Goal: Transaction & Acquisition: Purchase product/service

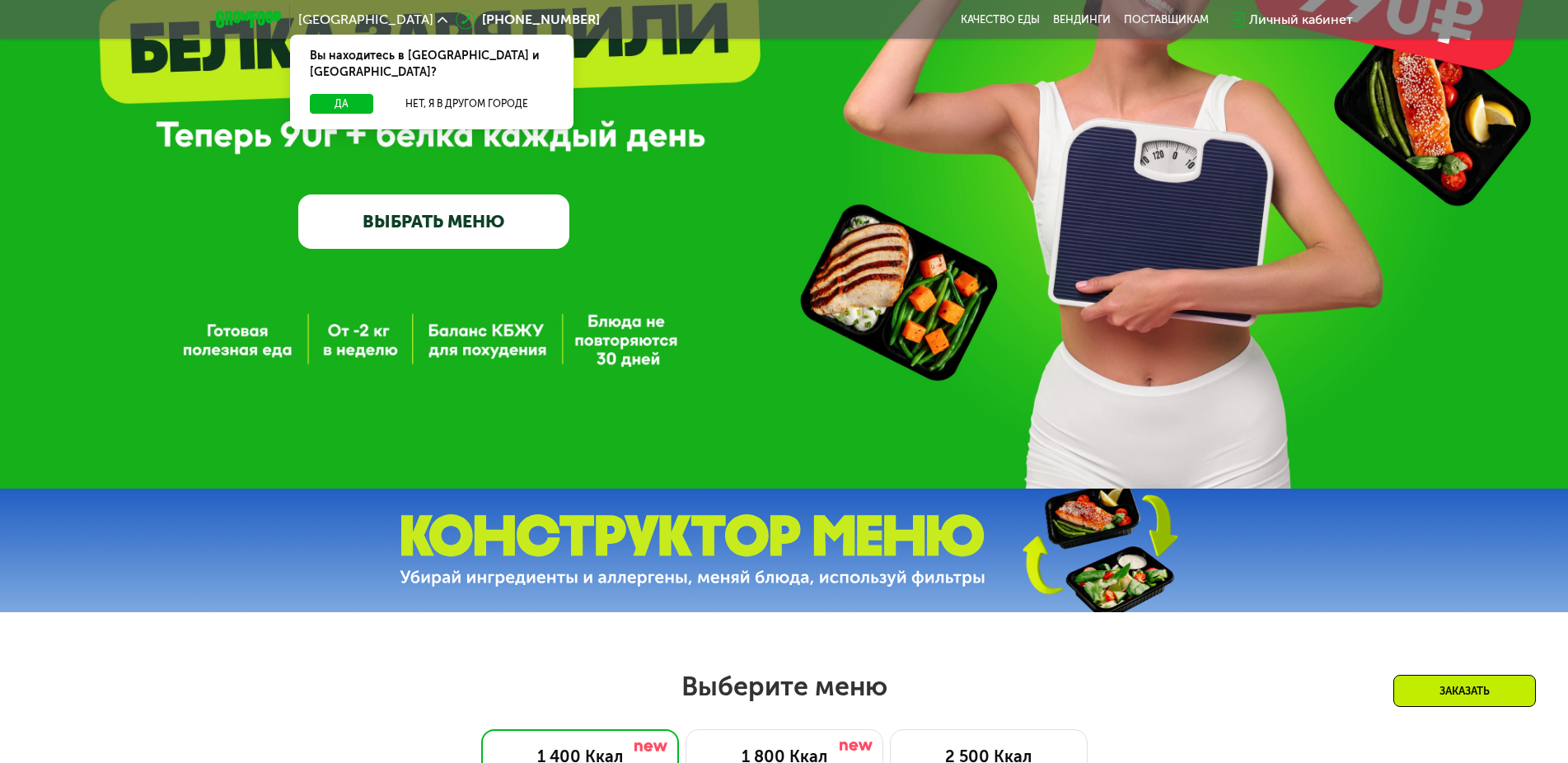
click at [490, 218] on link "ВЫБРАТЬ МЕНЮ" at bounding box center [434, 221] width 271 height 55
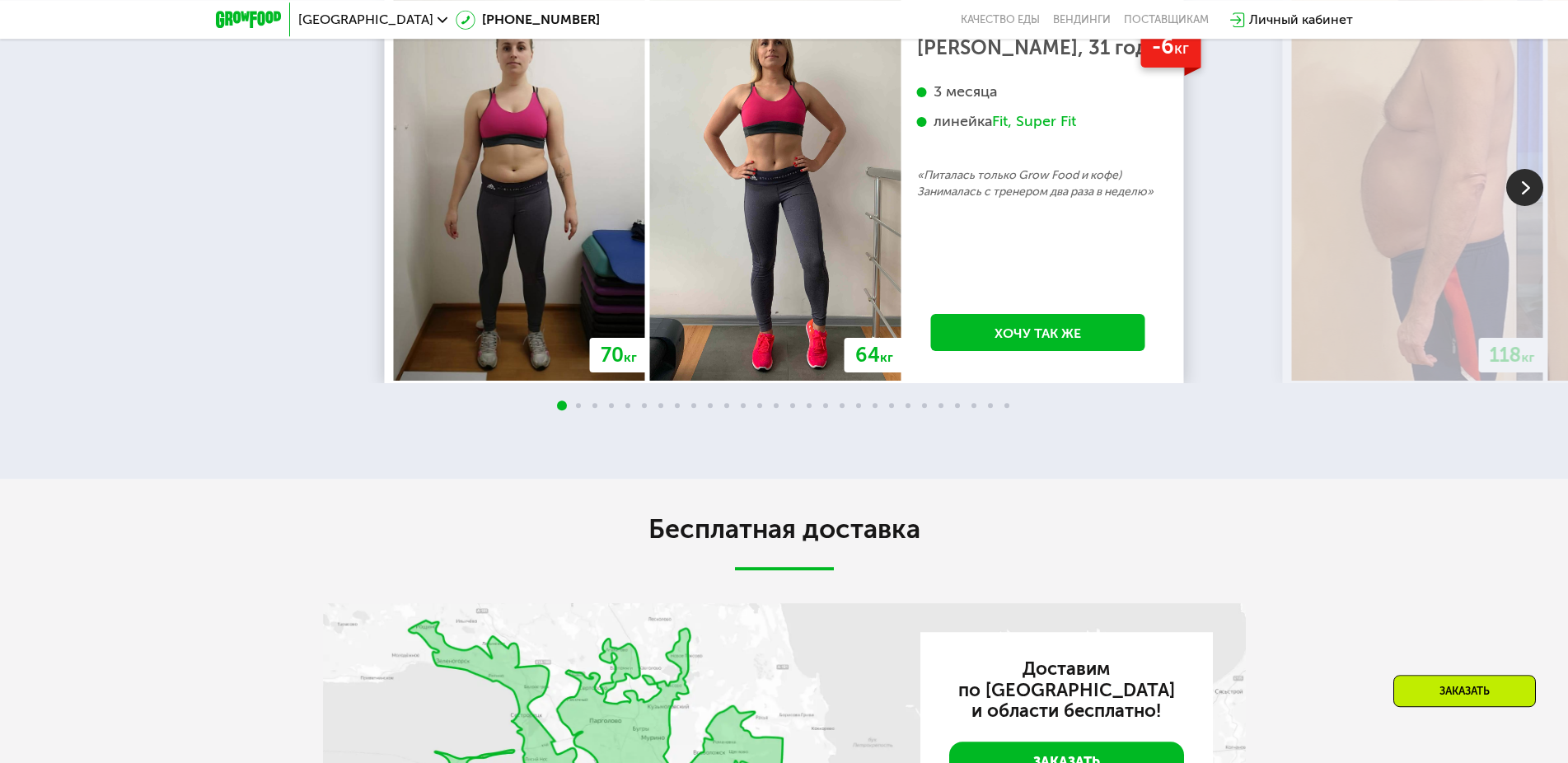
scroll to position [3074, 0]
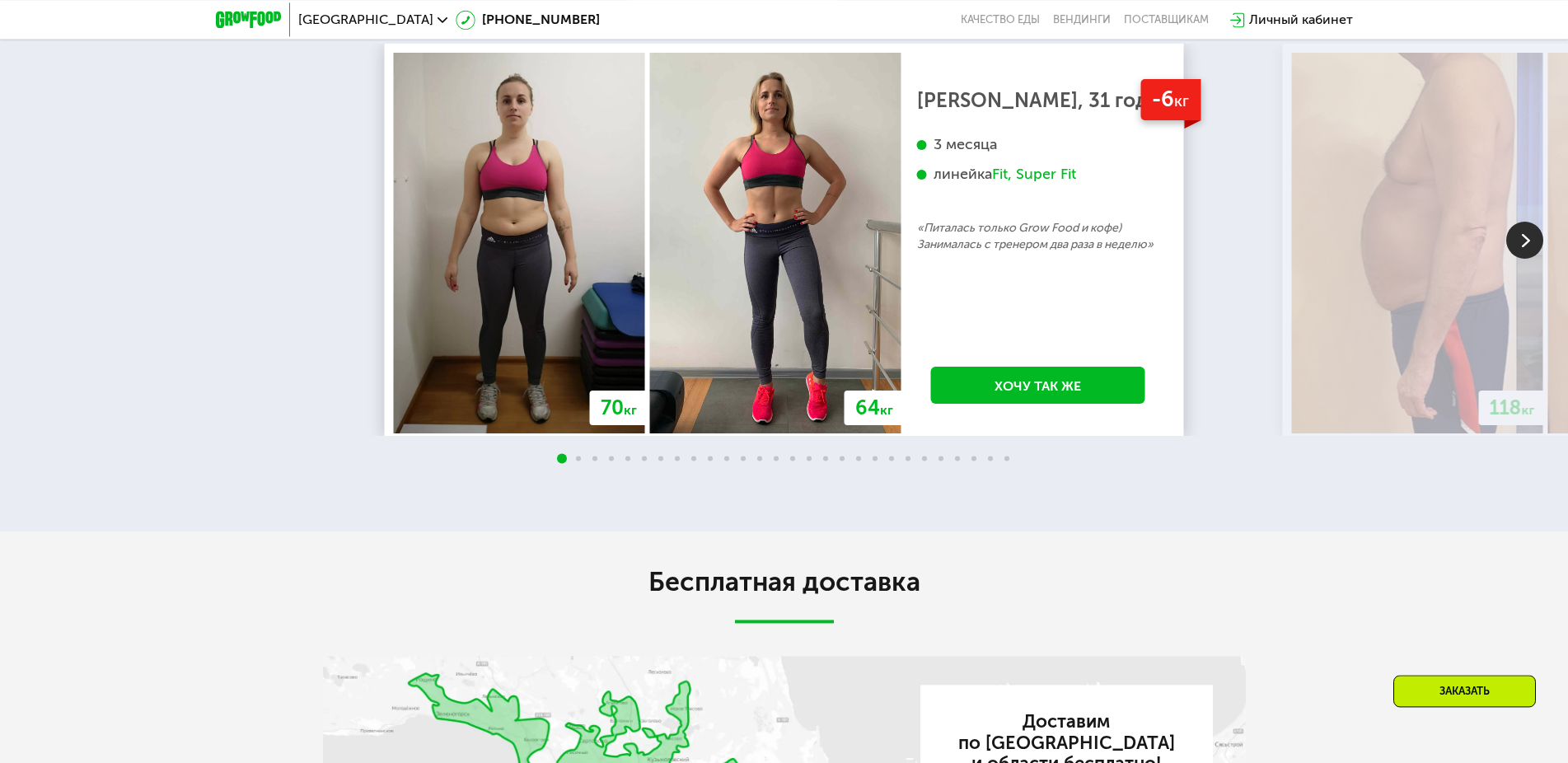
click at [1519, 259] on img at bounding box center [1524, 240] width 37 height 37
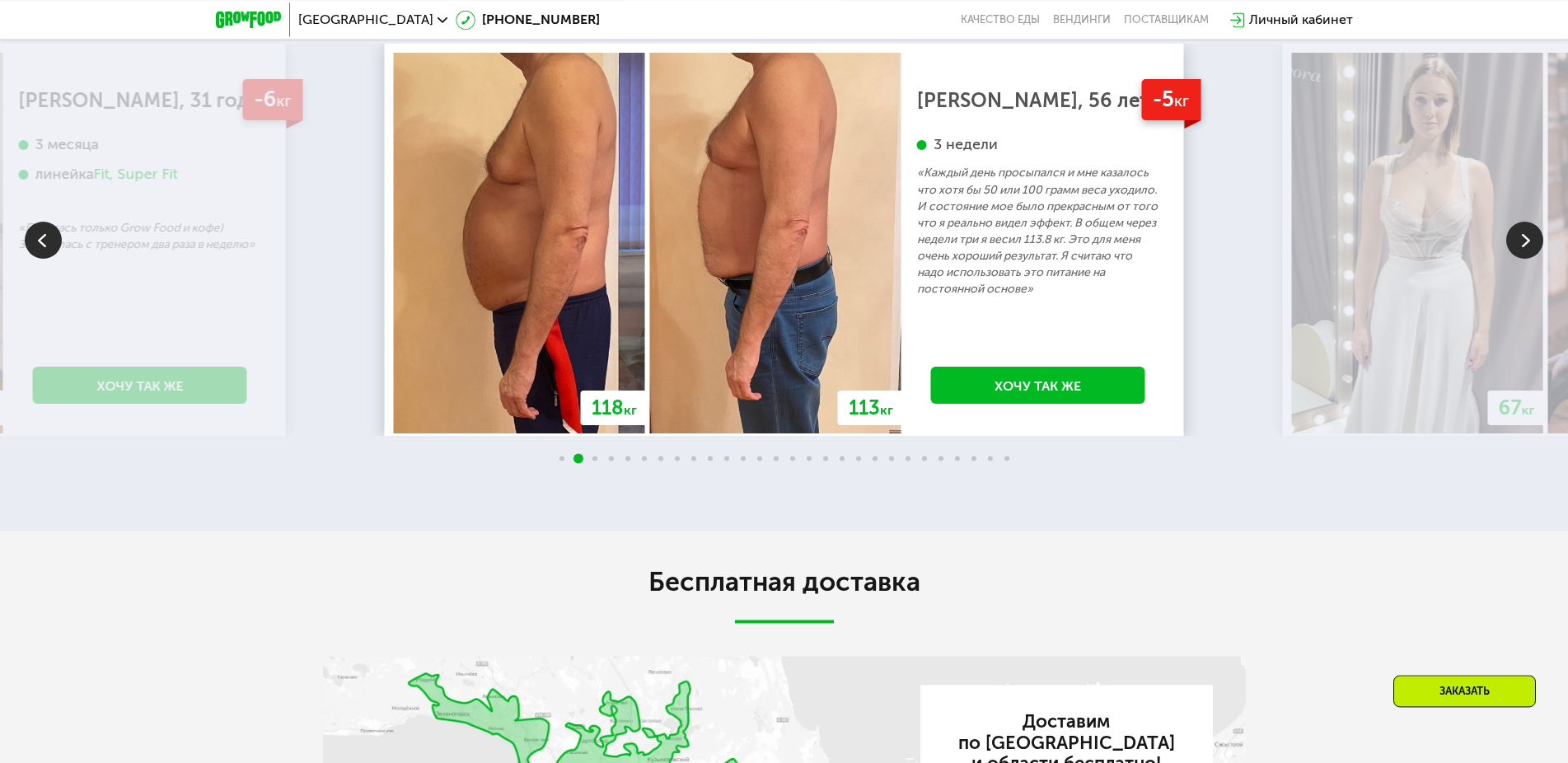
click at [1511, 259] on img at bounding box center [1524, 240] width 37 height 37
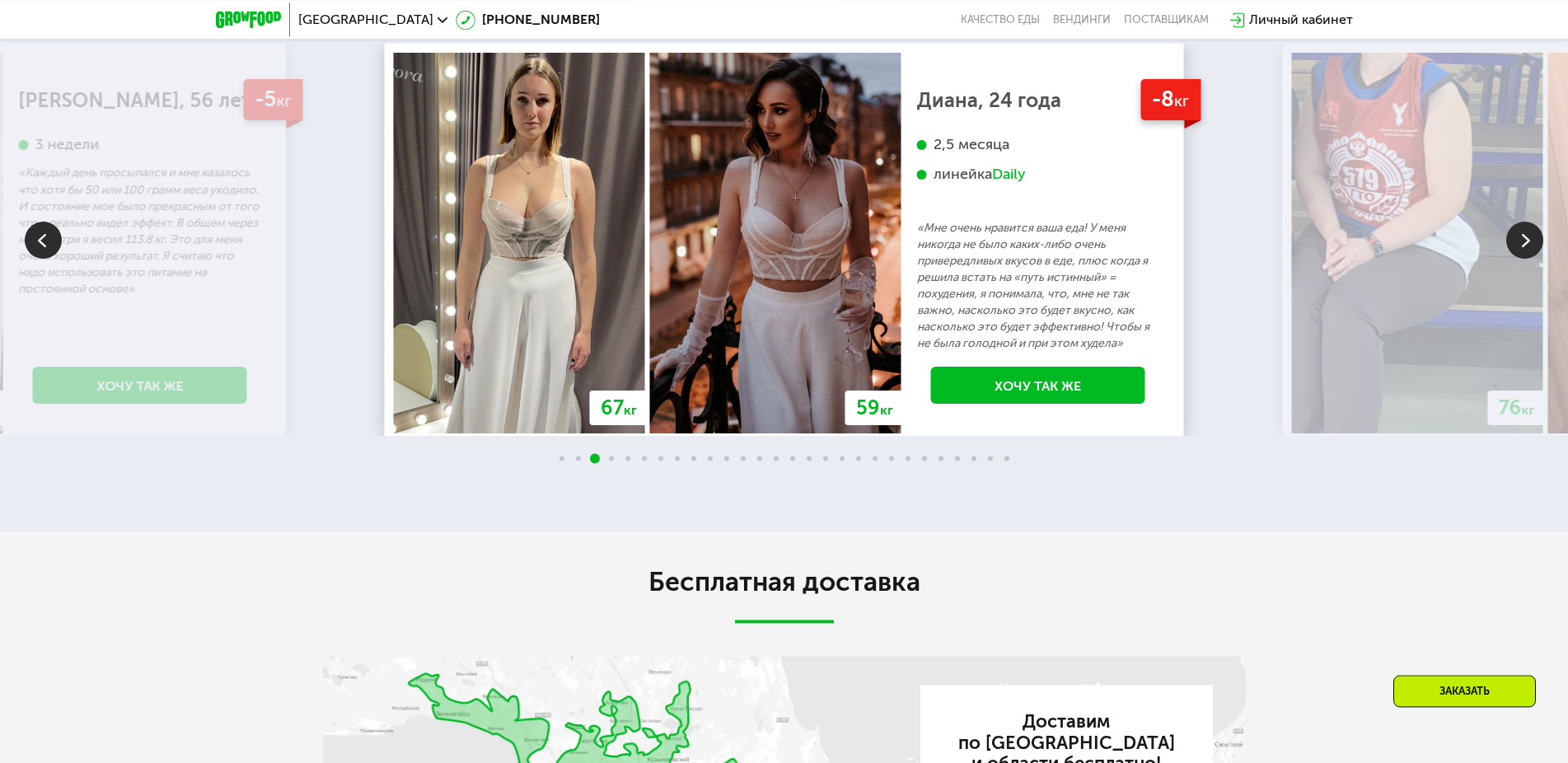
click at [1487, 353] on img at bounding box center [1418, 243] width 252 height 381
click at [1505, 355] on img at bounding box center [1418, 243] width 252 height 381
click at [1517, 259] on img at bounding box center [1524, 240] width 37 height 37
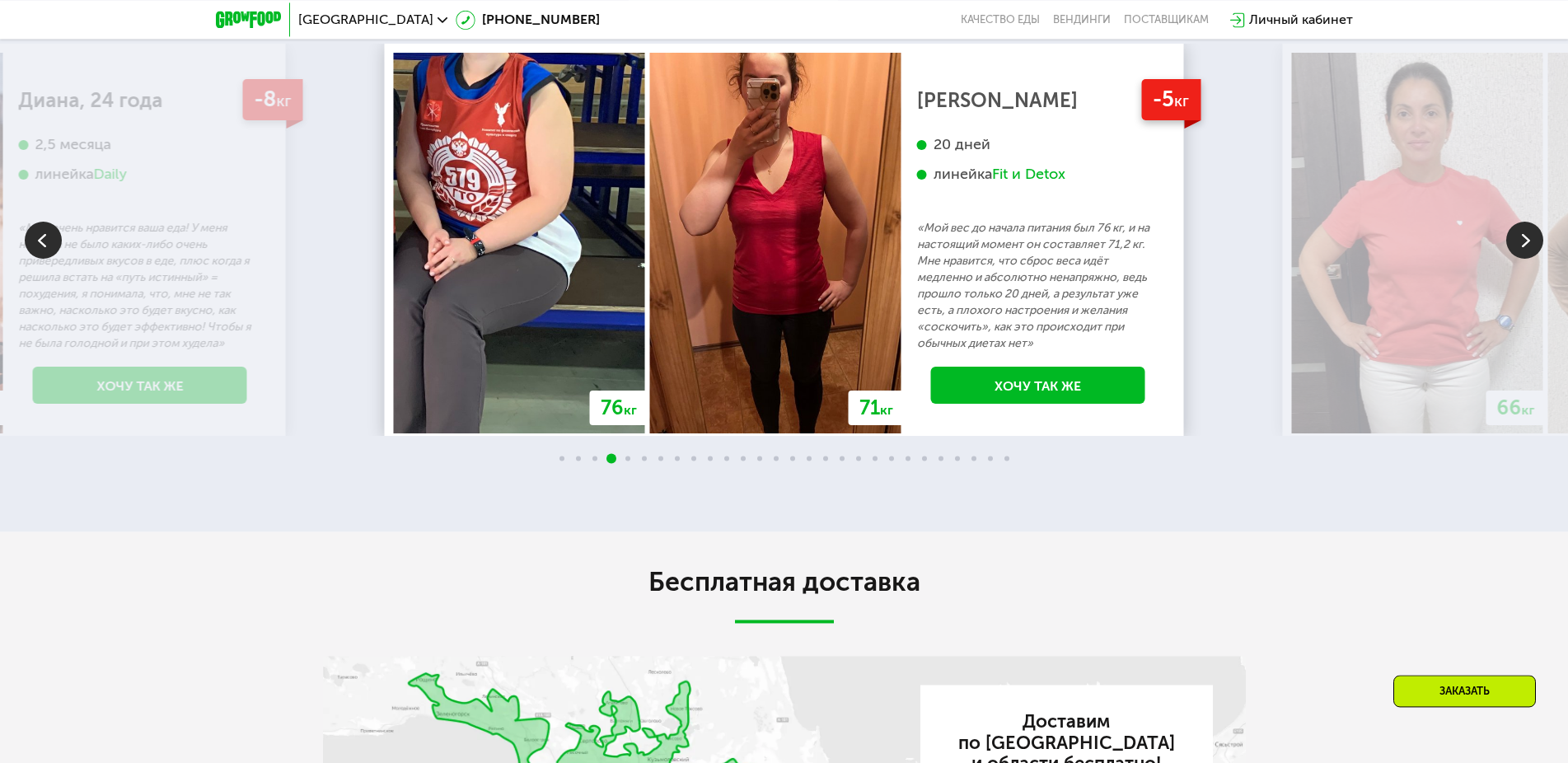
click at [1514, 259] on img at bounding box center [1524, 240] width 37 height 37
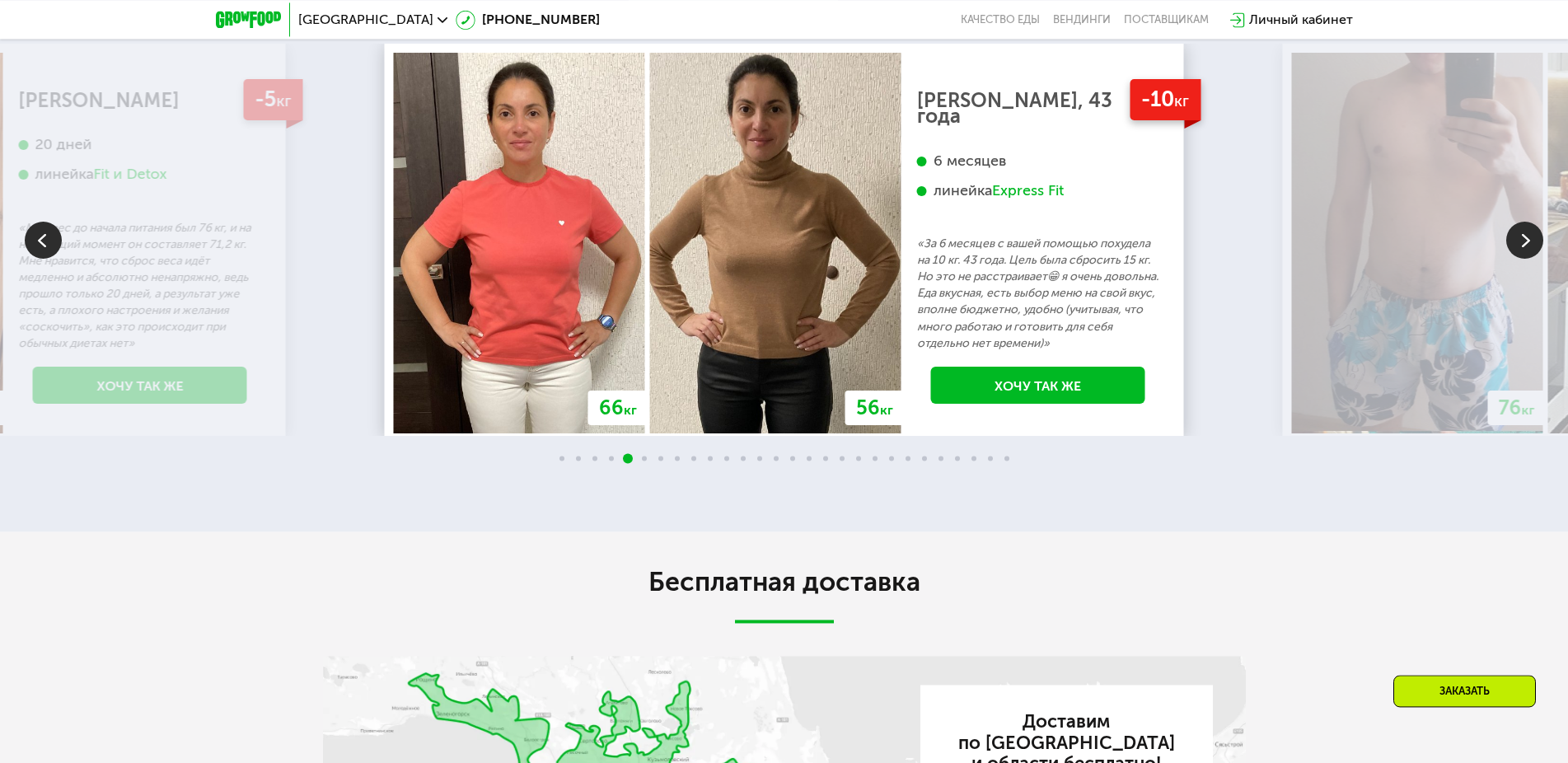
click at [1511, 259] on img at bounding box center [1524, 240] width 37 height 37
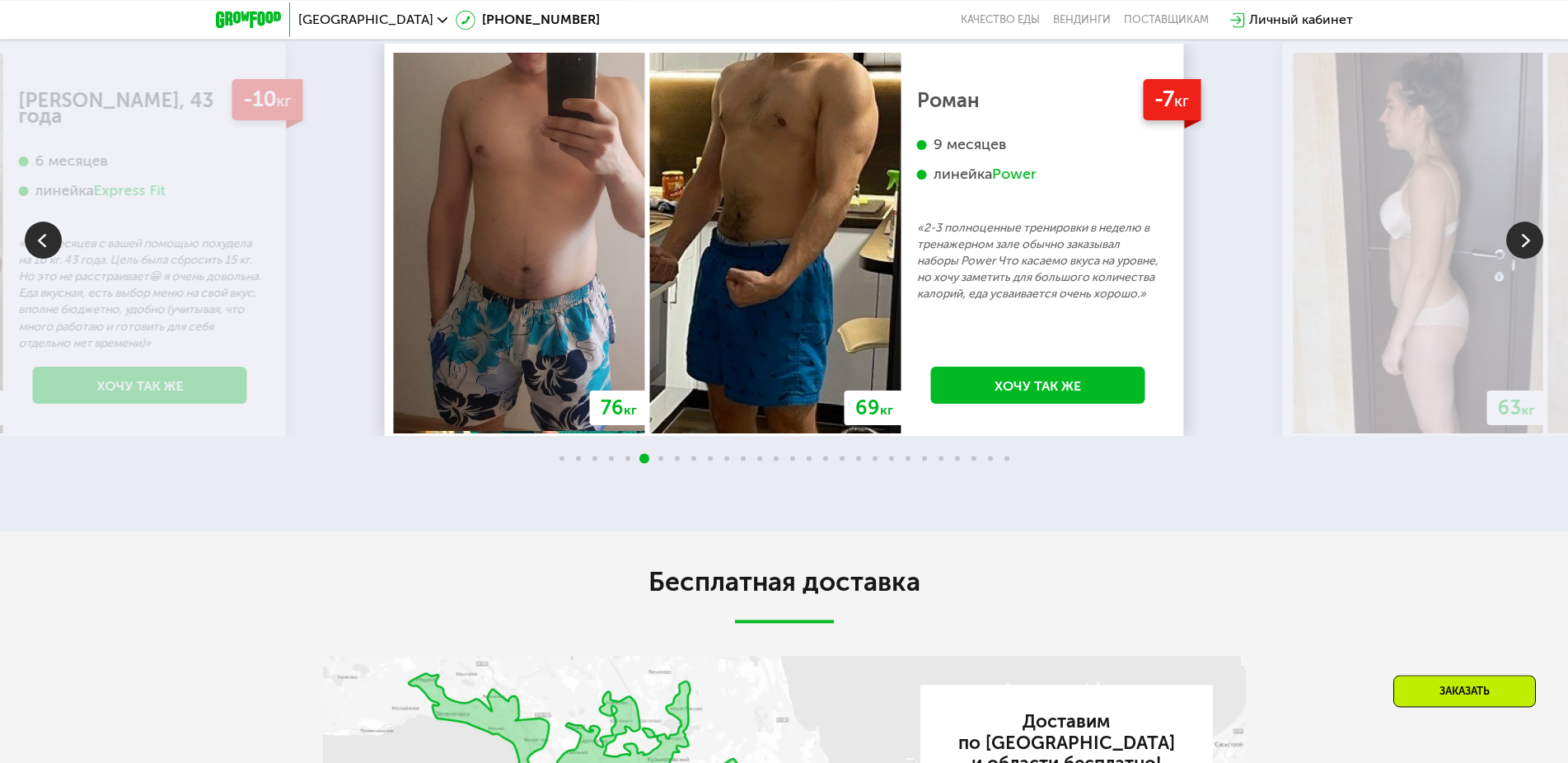
click at [1504, 349] on img at bounding box center [1418, 243] width 252 height 381
click at [1511, 355] on img at bounding box center [1418, 243] width 252 height 381
click at [1521, 259] on img at bounding box center [1524, 240] width 37 height 37
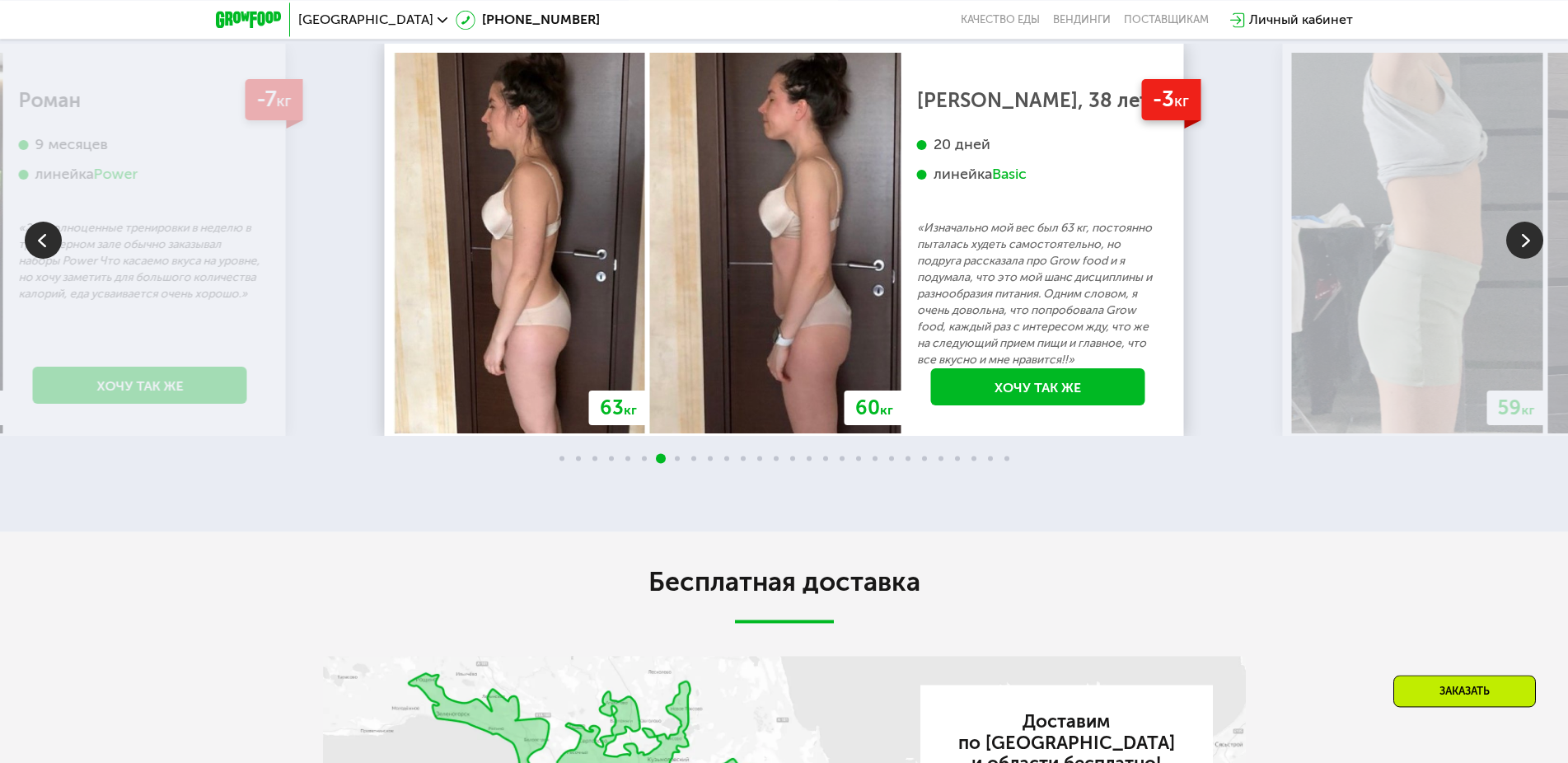
click at [1518, 259] on img at bounding box center [1524, 240] width 37 height 37
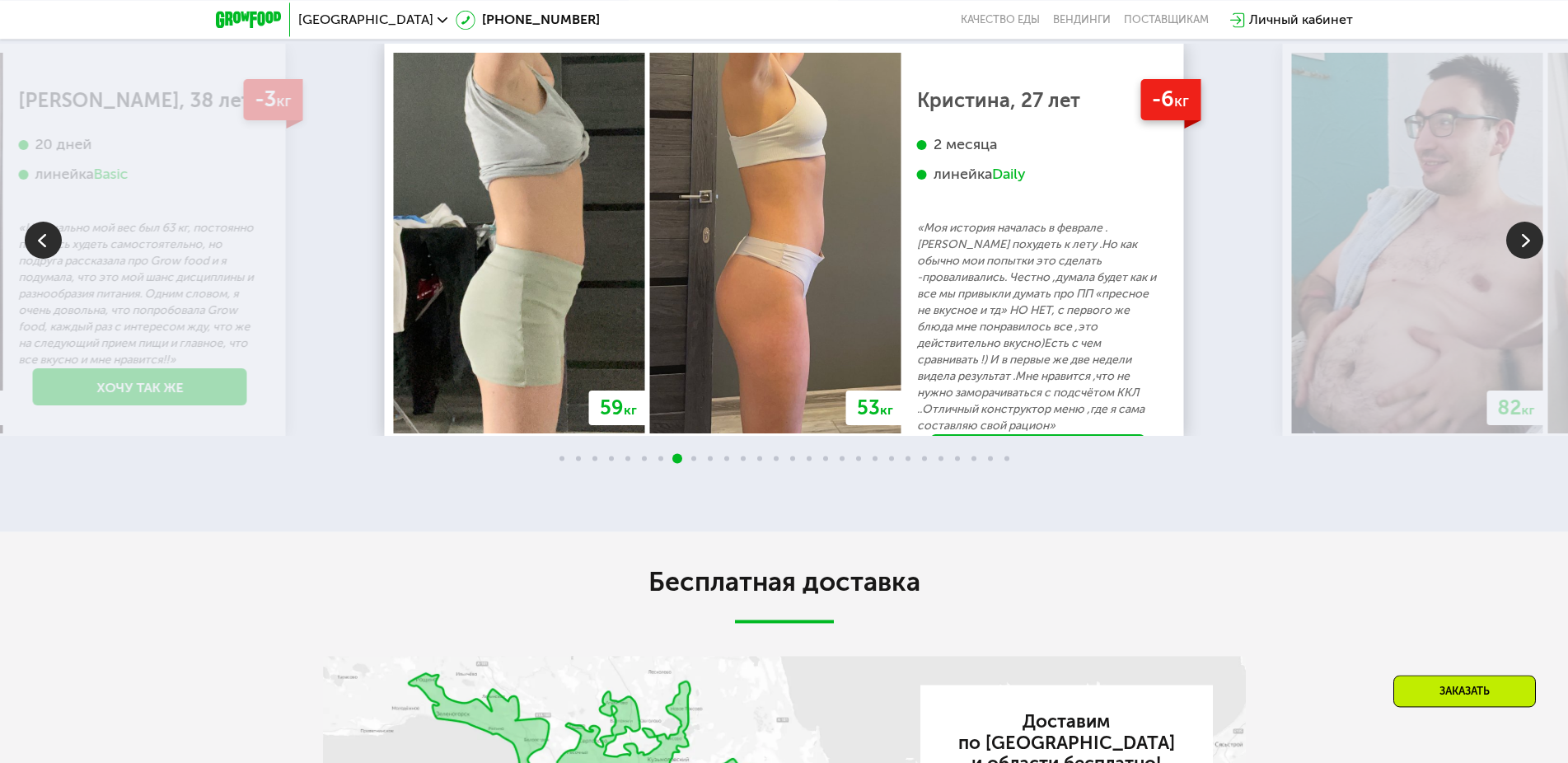
click at [1518, 259] on img at bounding box center [1524, 240] width 37 height 37
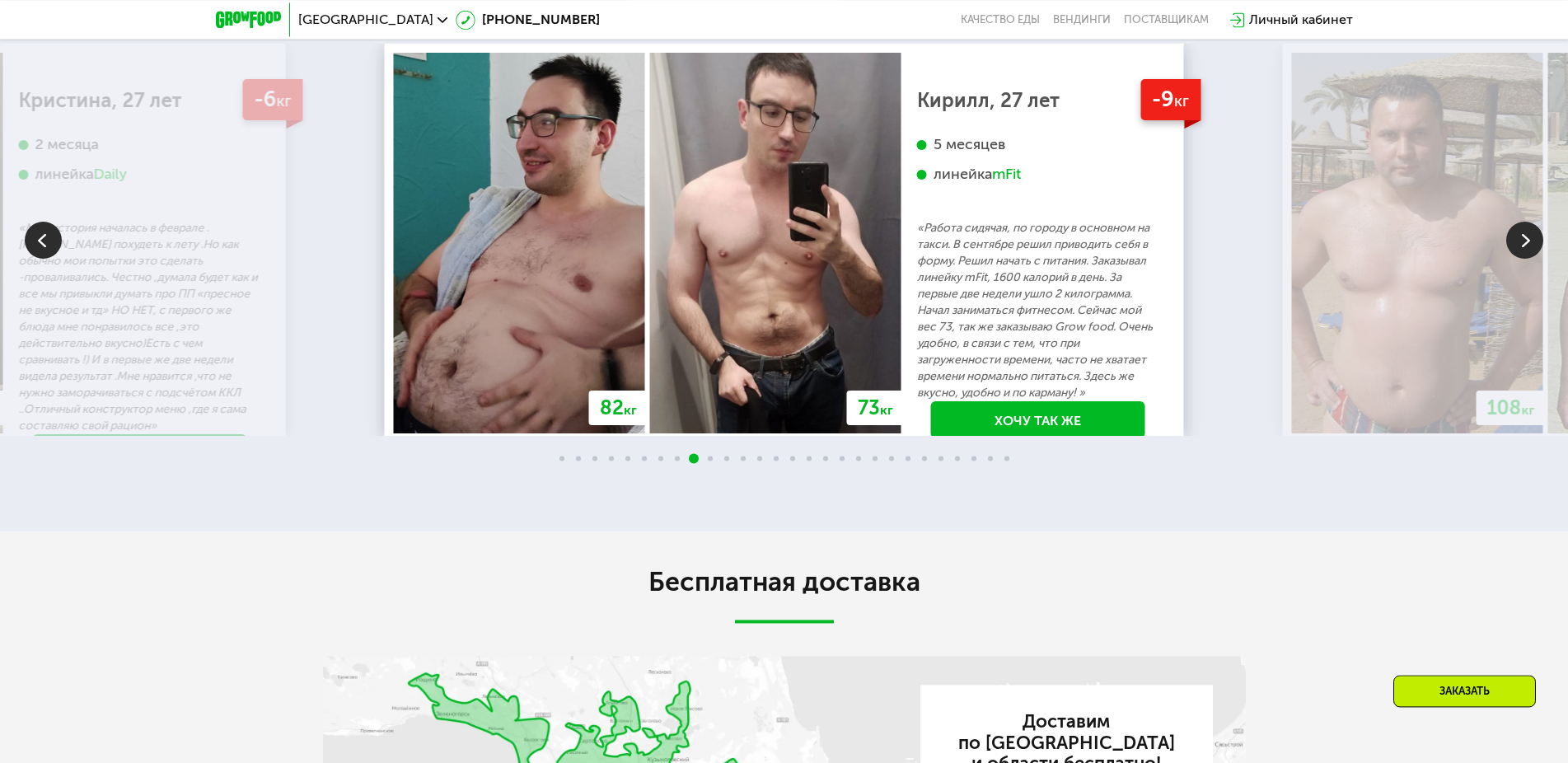
click at [1483, 339] on img at bounding box center [1418, 243] width 252 height 381
click at [1496, 339] on img at bounding box center [1418, 243] width 252 height 381
click at [1501, 348] on img at bounding box center [1418, 243] width 252 height 381
click at [1511, 259] on img at bounding box center [1524, 240] width 37 height 37
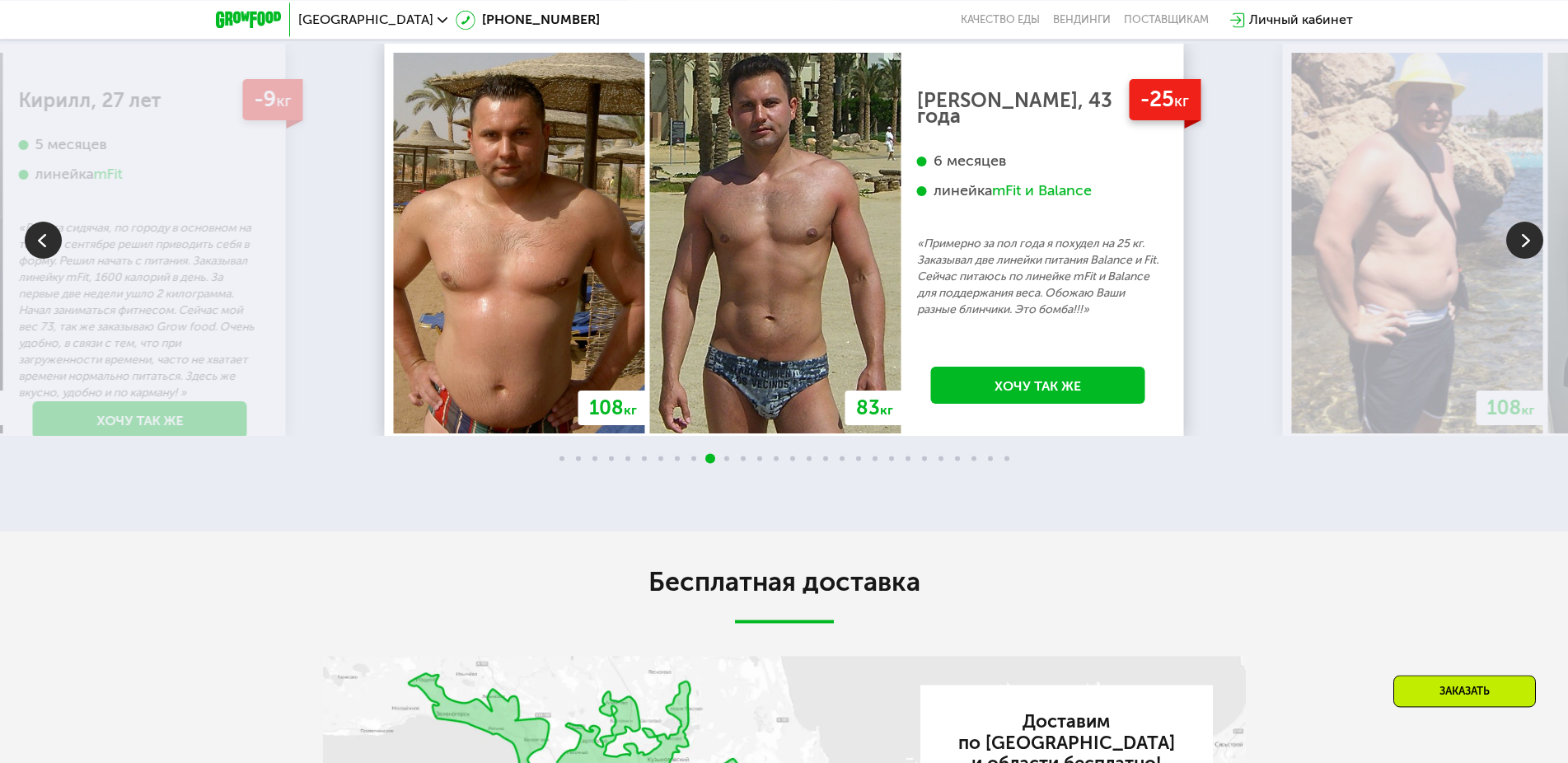
click at [1524, 259] on img at bounding box center [1524, 240] width 37 height 37
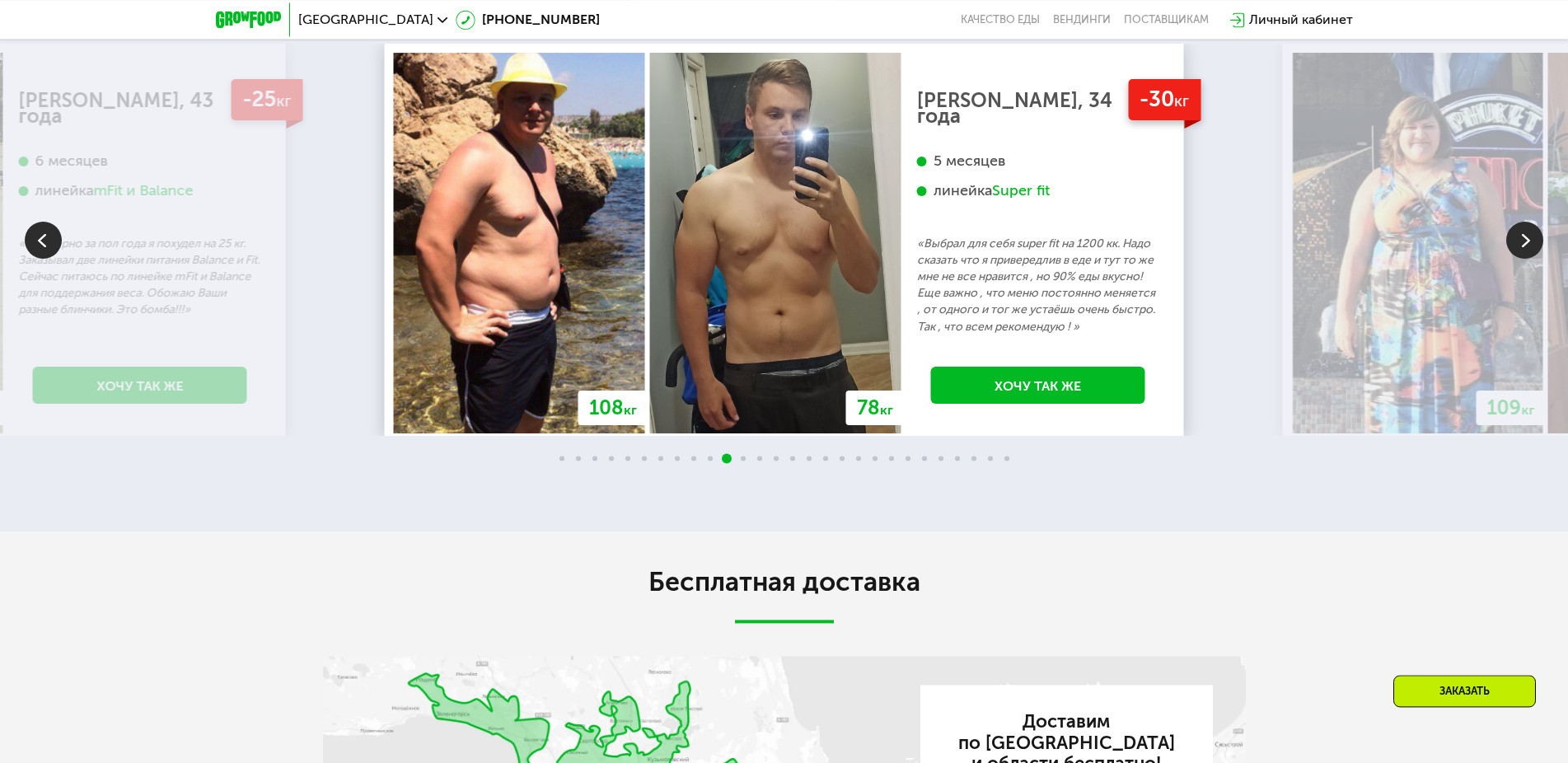
click at [1507, 259] on img at bounding box center [1524, 240] width 37 height 37
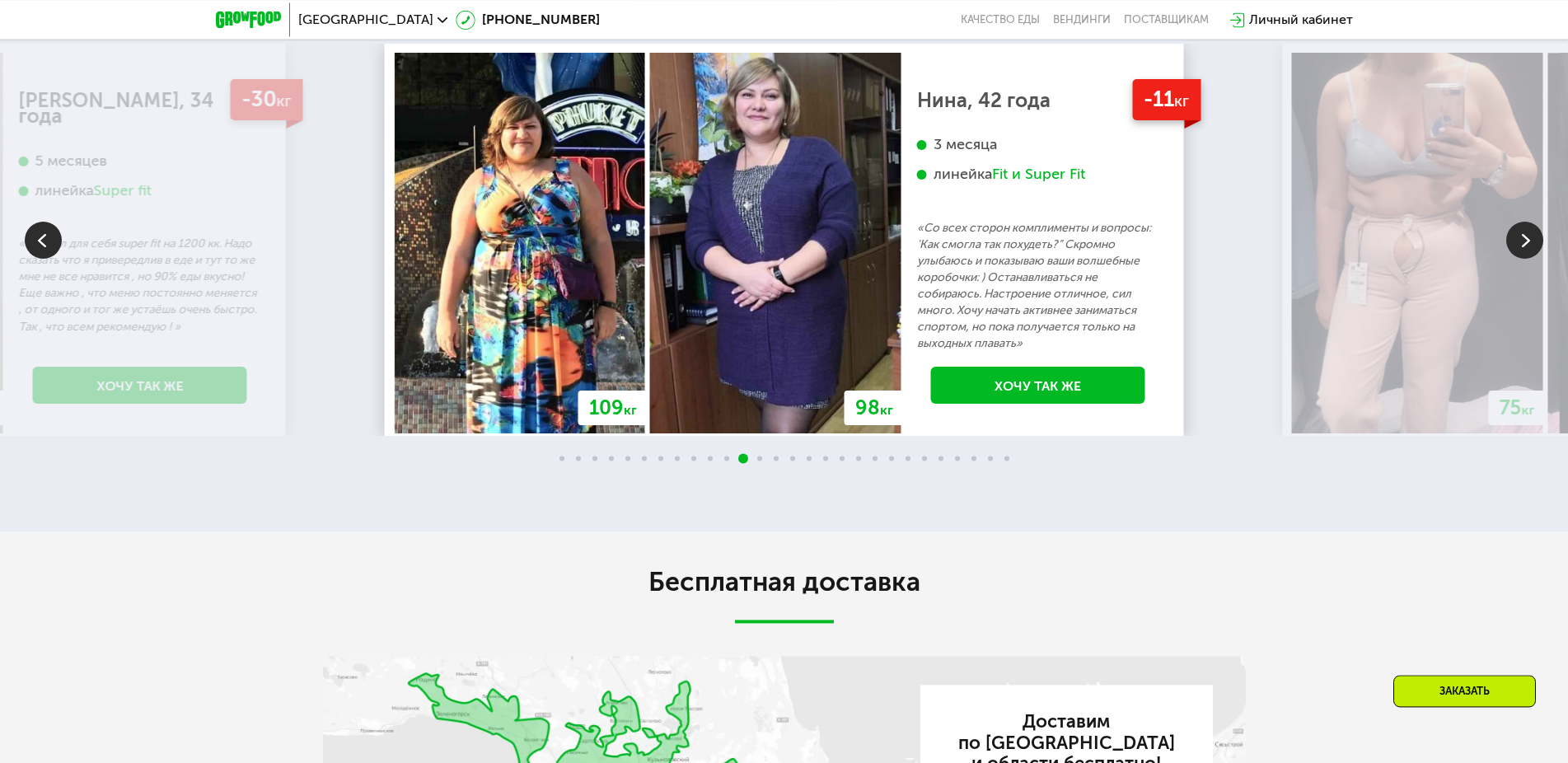
click at [1497, 360] on img at bounding box center [1418, 243] width 252 height 381
click at [1505, 359] on img at bounding box center [1418, 243] width 252 height 381
click at [1514, 259] on img at bounding box center [1524, 240] width 37 height 37
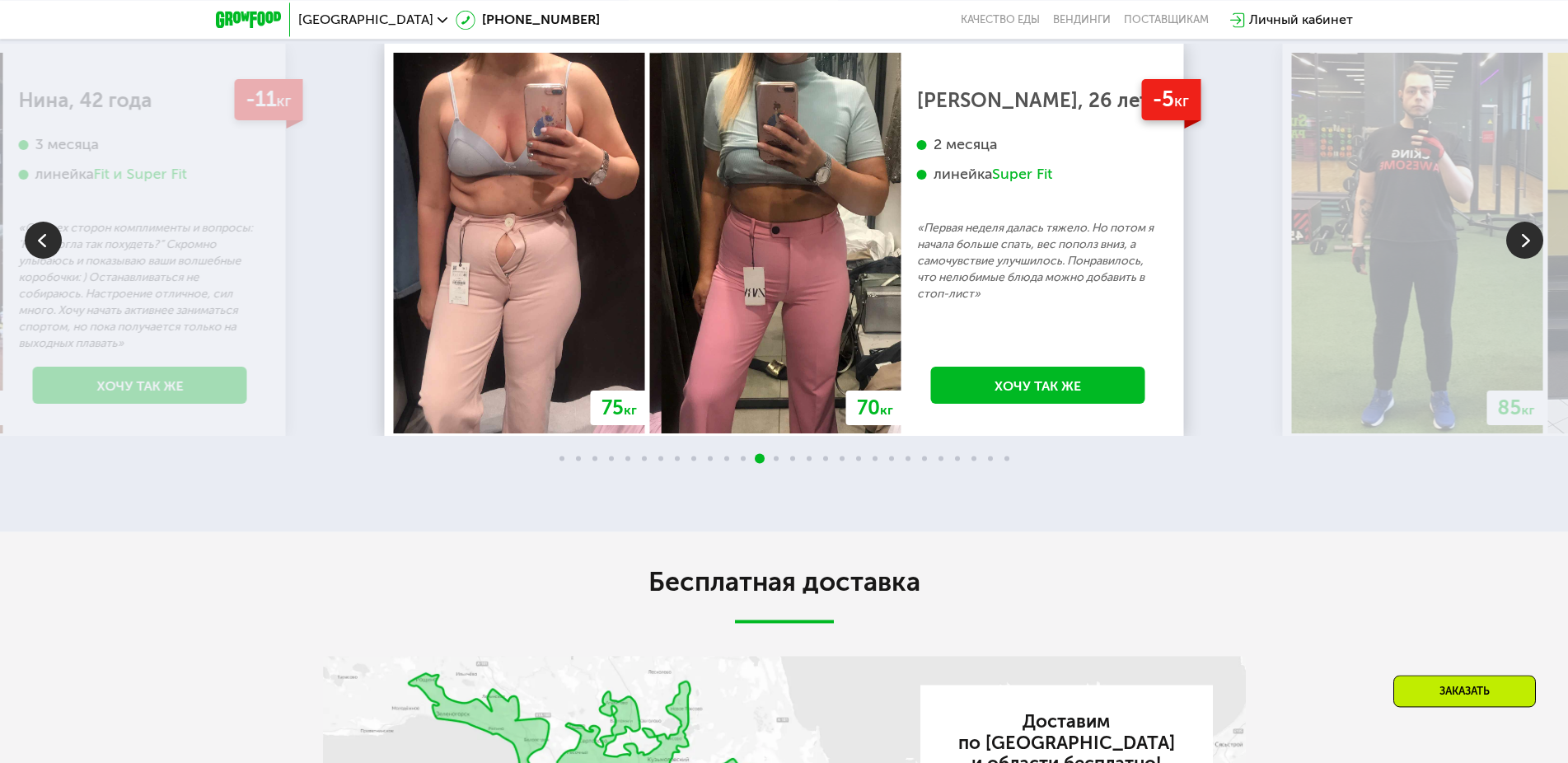
click at [1512, 259] on img at bounding box center [1524, 240] width 37 height 37
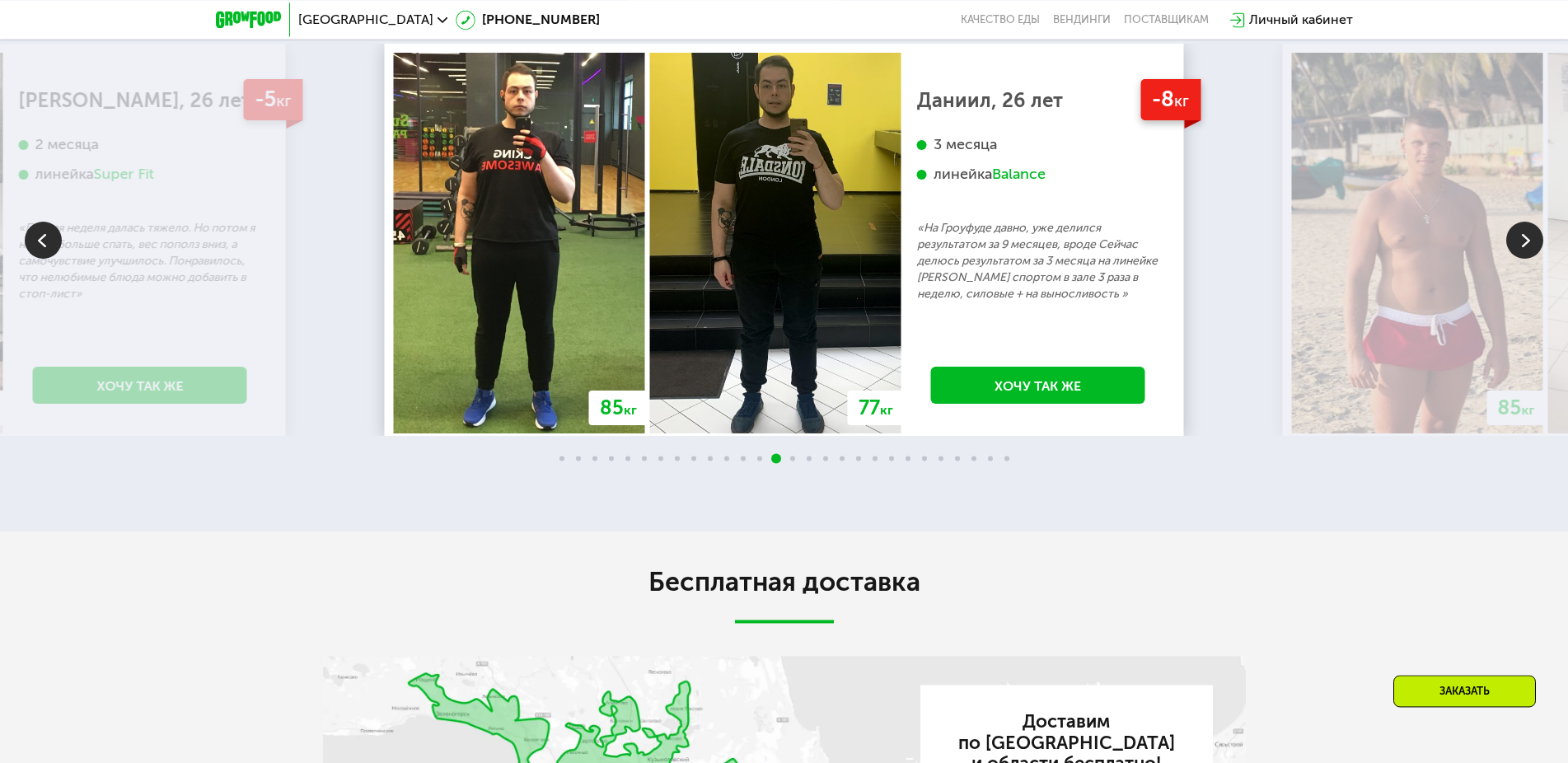
click at [1506, 259] on img at bounding box center [1524, 240] width 37 height 37
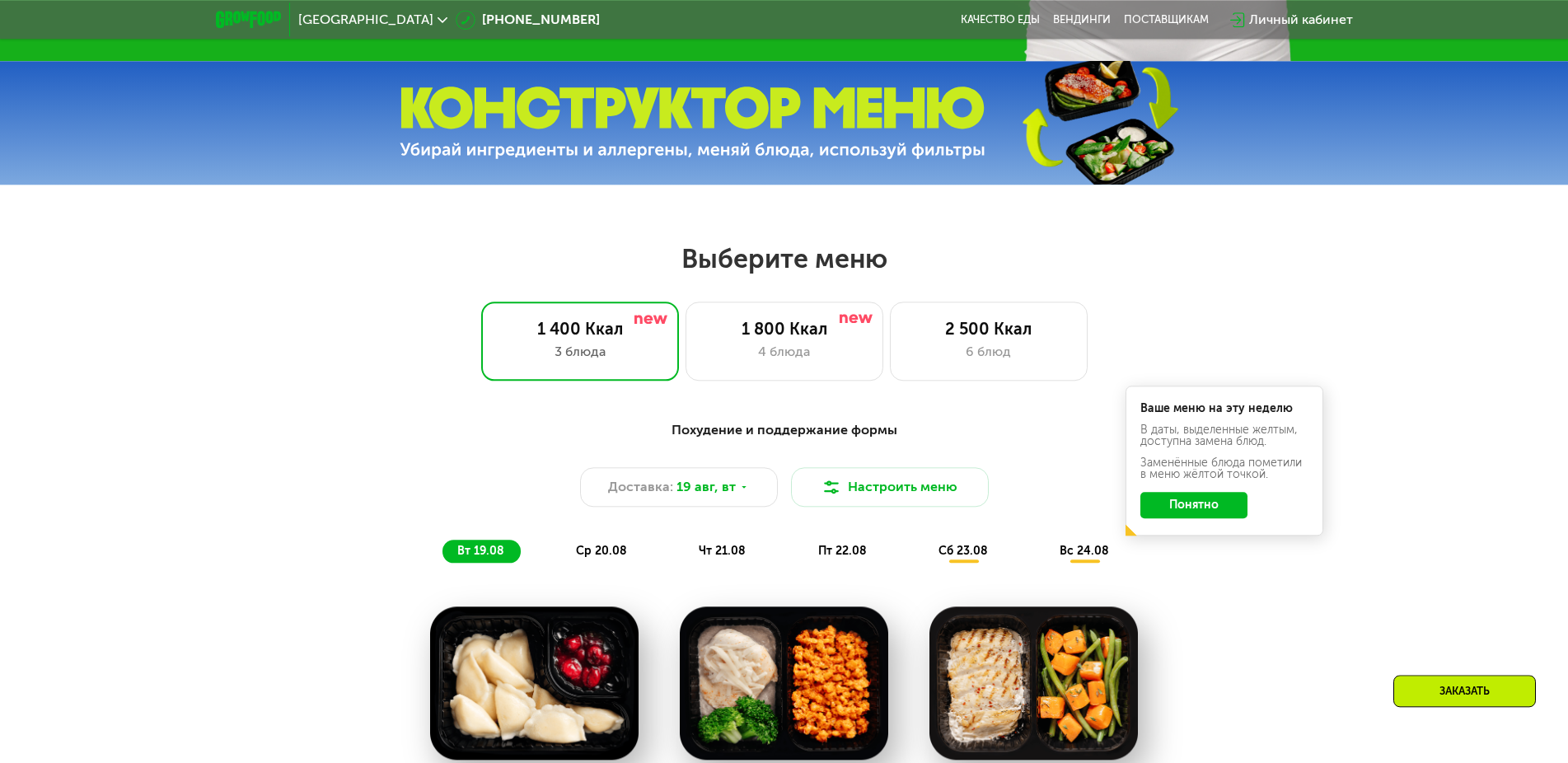
scroll to position [757, 0]
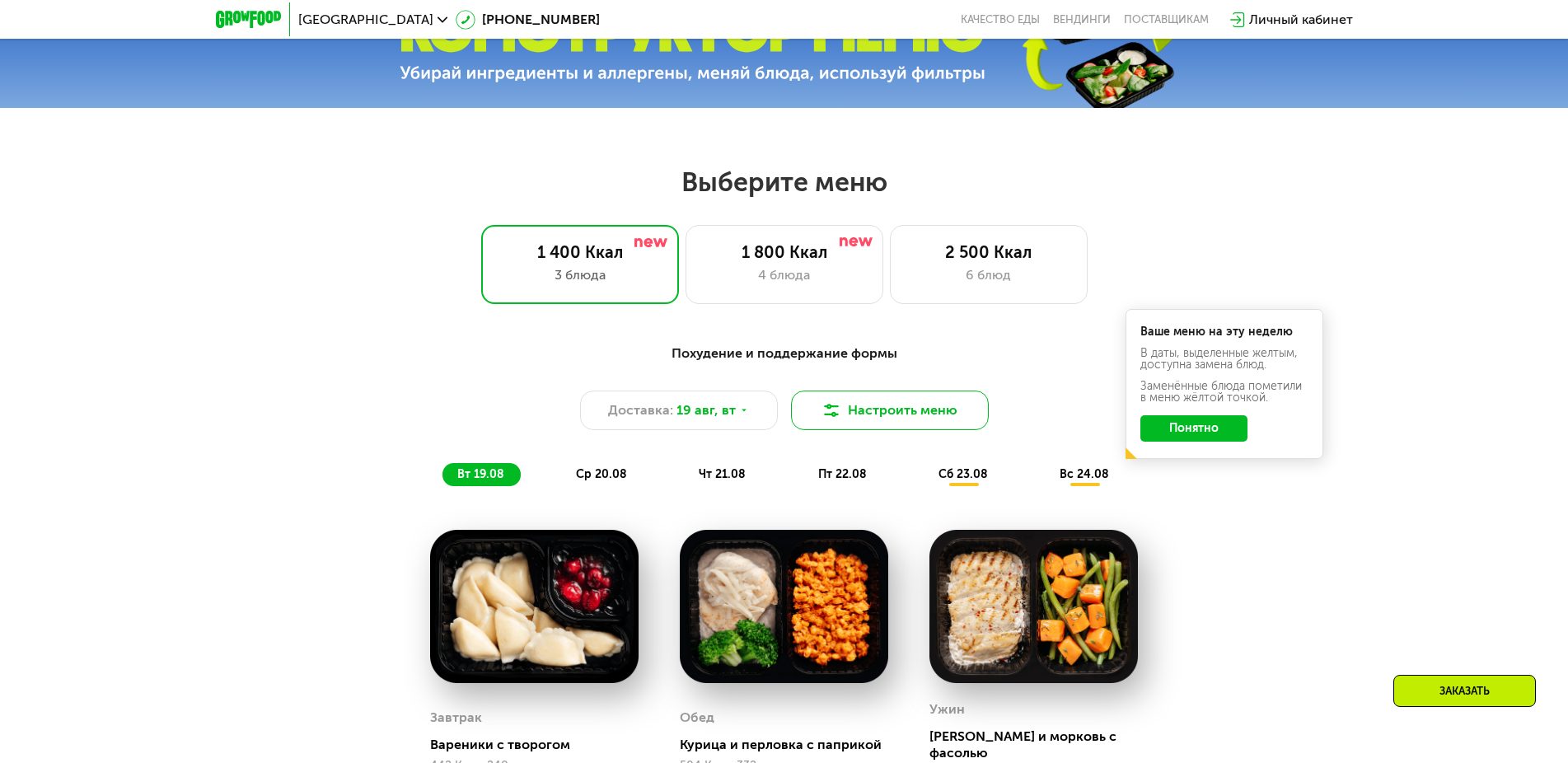
click at [836, 419] on img at bounding box center [831, 409] width 19 height 19
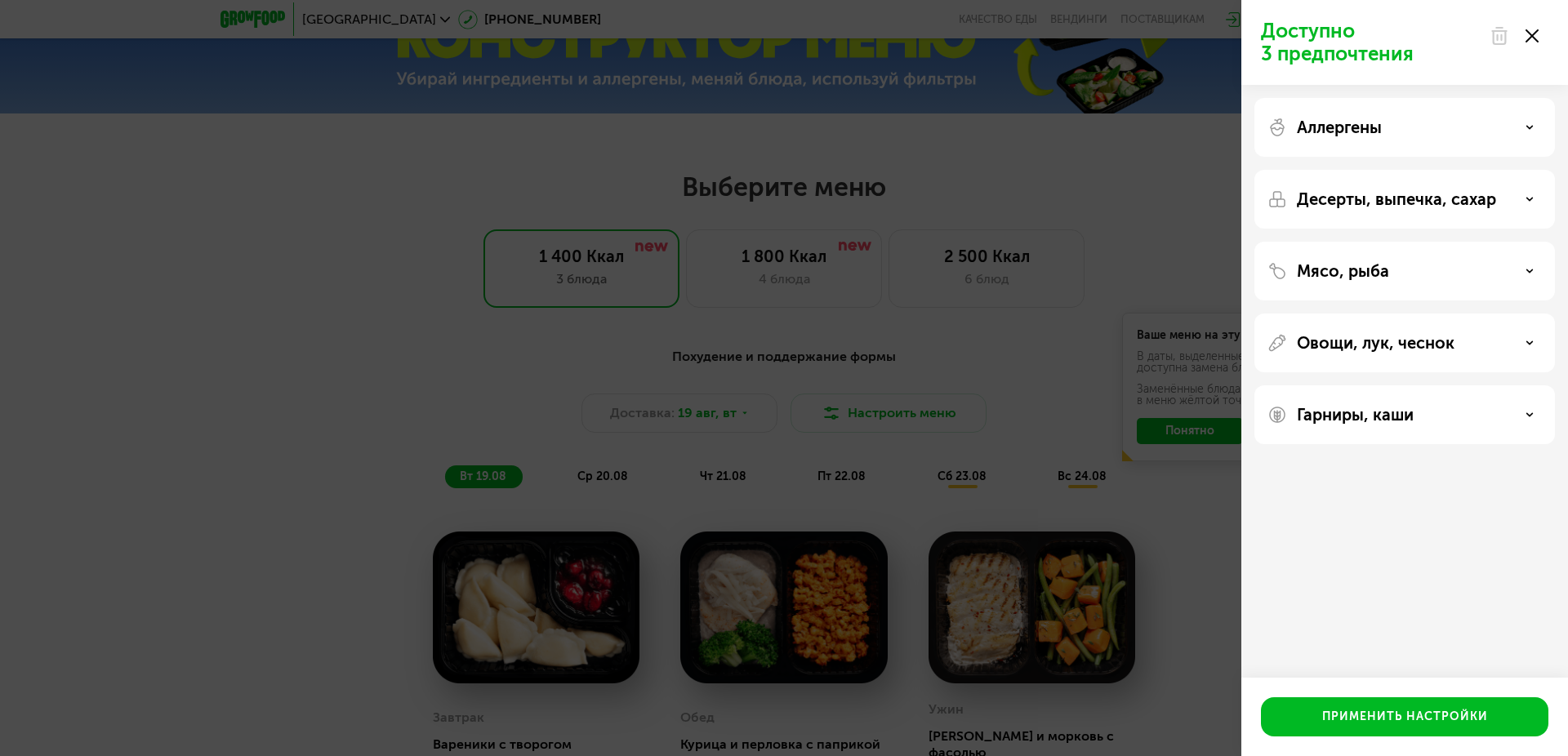
click at [1316, 314] on div "Мясо, рыба" at bounding box center [1404, 343] width 301 height 59
drag, startPoint x: 1338, startPoint y: 277, endPoint x: 1427, endPoint y: 280, distance: 89.1
click at [1363, 278] on p "Мясо, рыба" at bounding box center [1343, 270] width 92 height 19
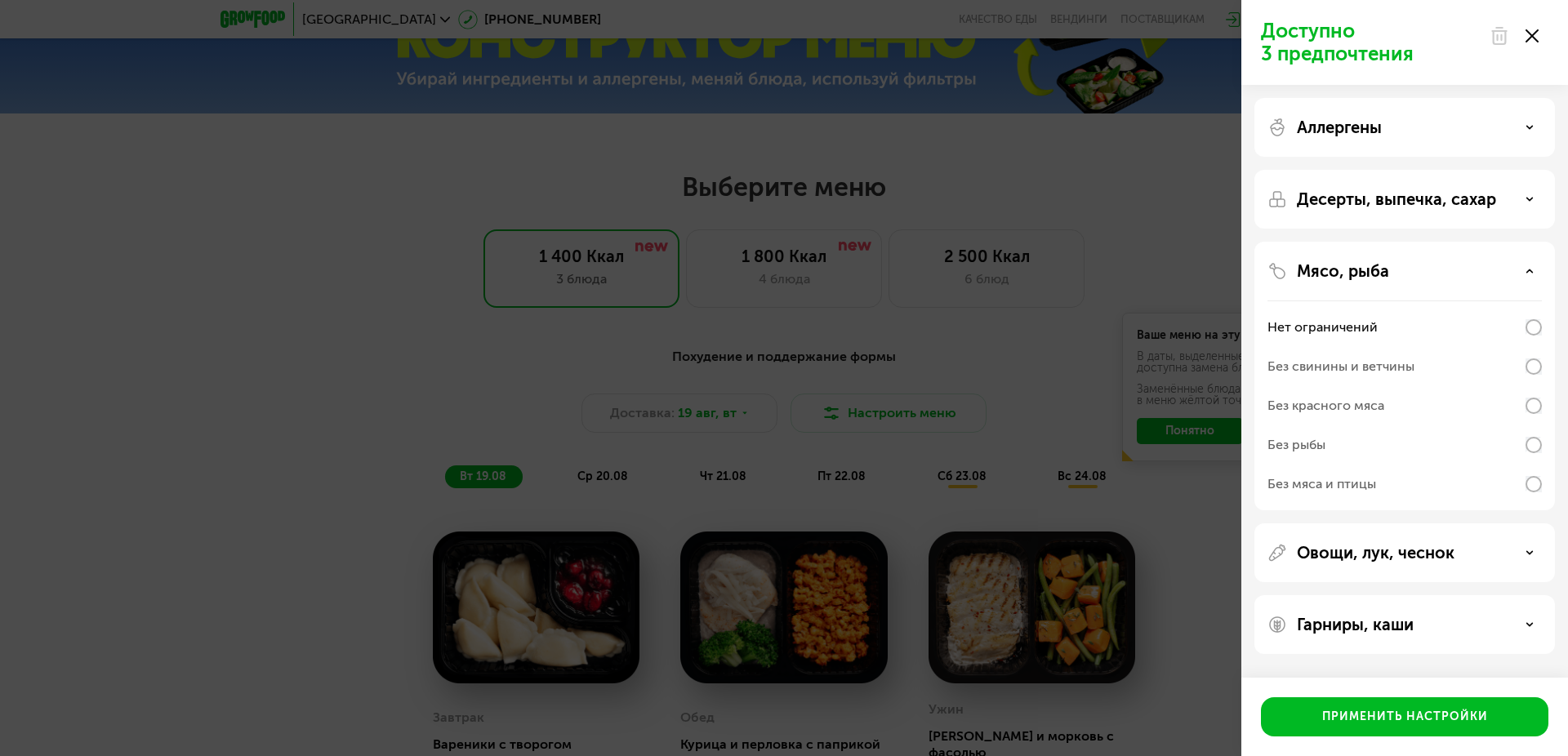
click at [1454, 276] on div "Мясо, рыба" at bounding box center [1404, 270] width 274 height 19
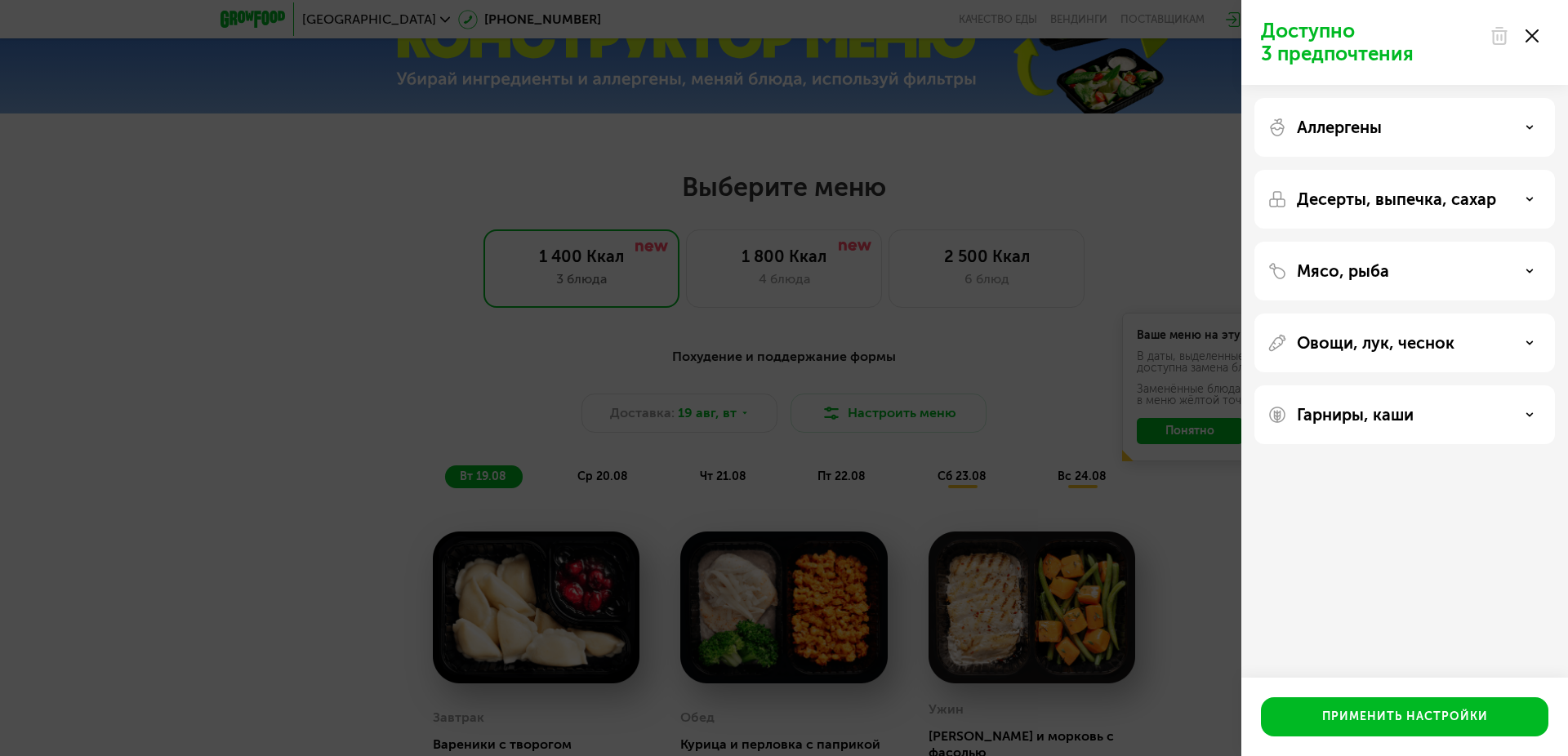
click at [1012, 281] on div "Доступно 3 предпочтения Аллергены Десерты, выпечка, сахар Мясо, рыба Овощи, лук…" at bounding box center [784, 378] width 1568 height 756
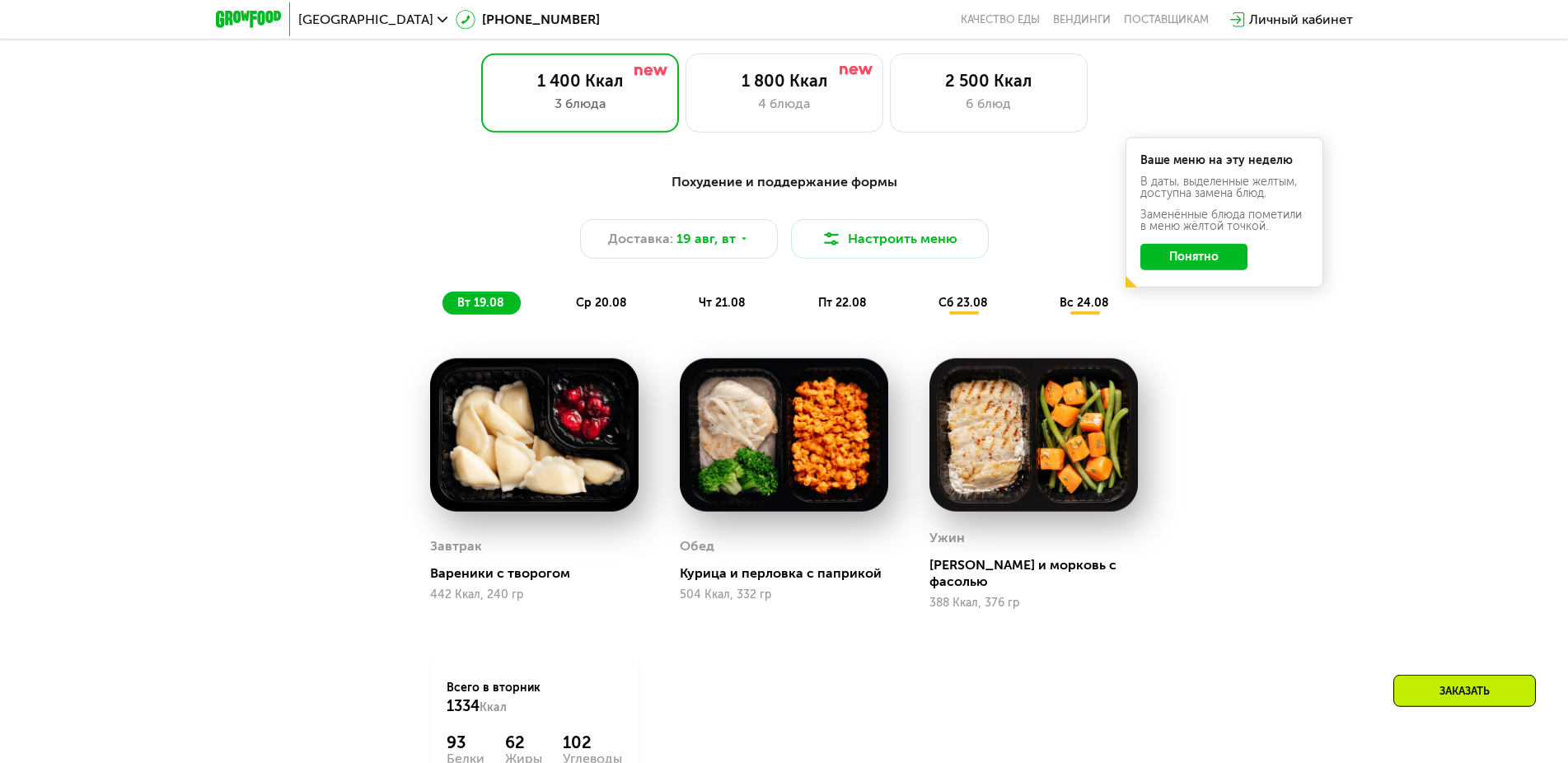
scroll to position [925, 0]
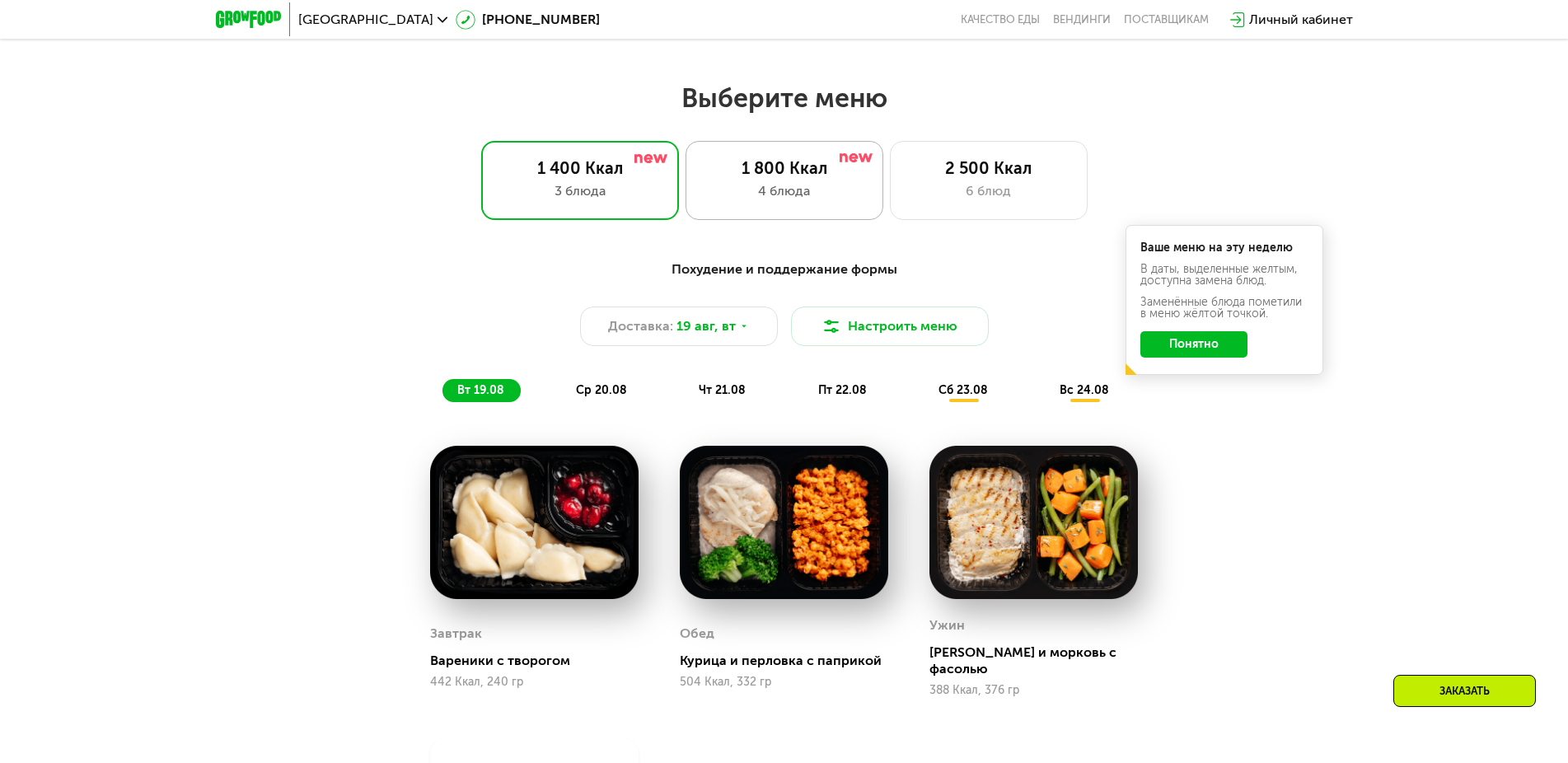
click at [889, 220] on div "1 800 Ккал 4 блюда" at bounding box center [988, 180] width 198 height 79
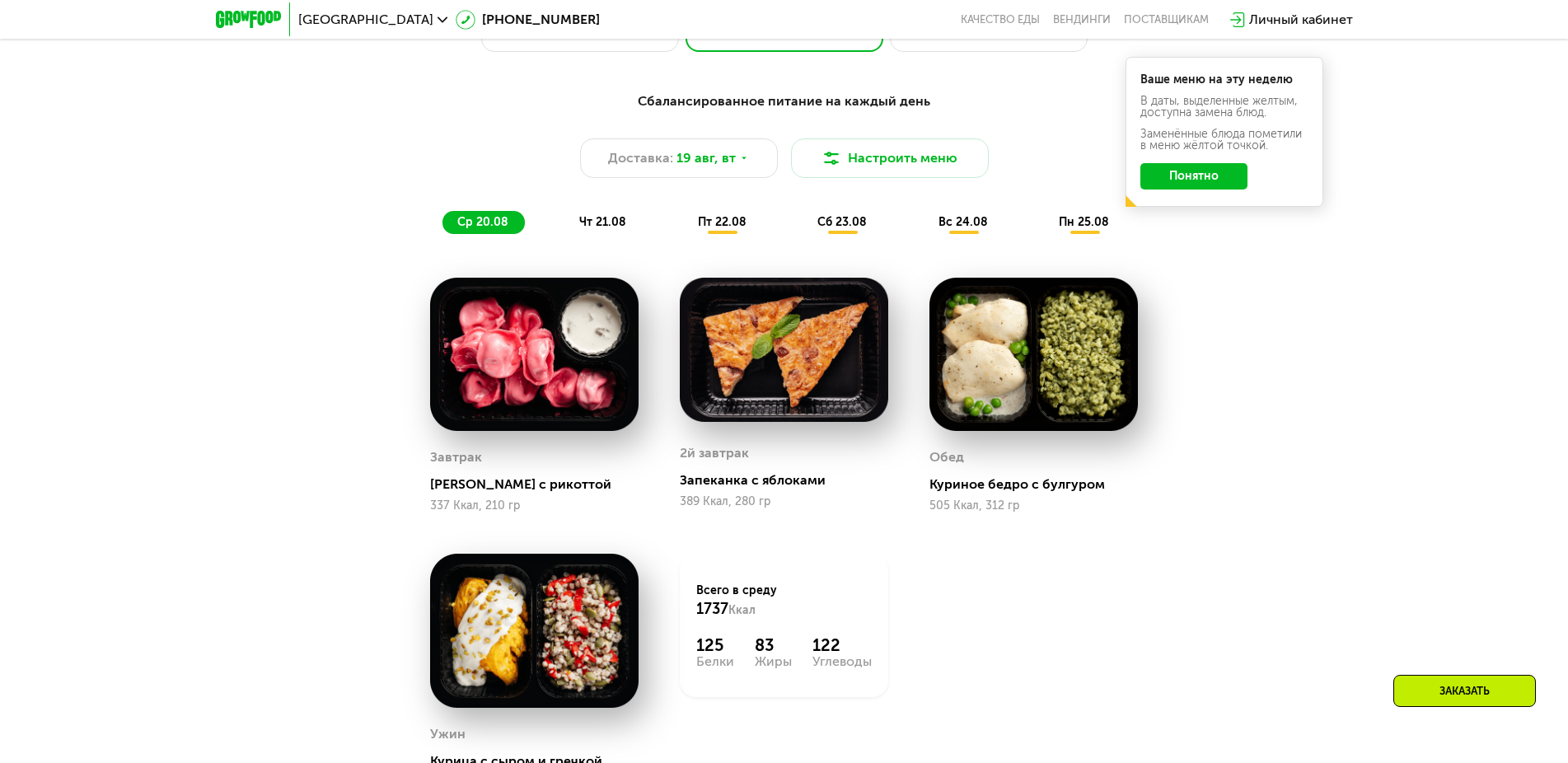
scroll to position [757, 0]
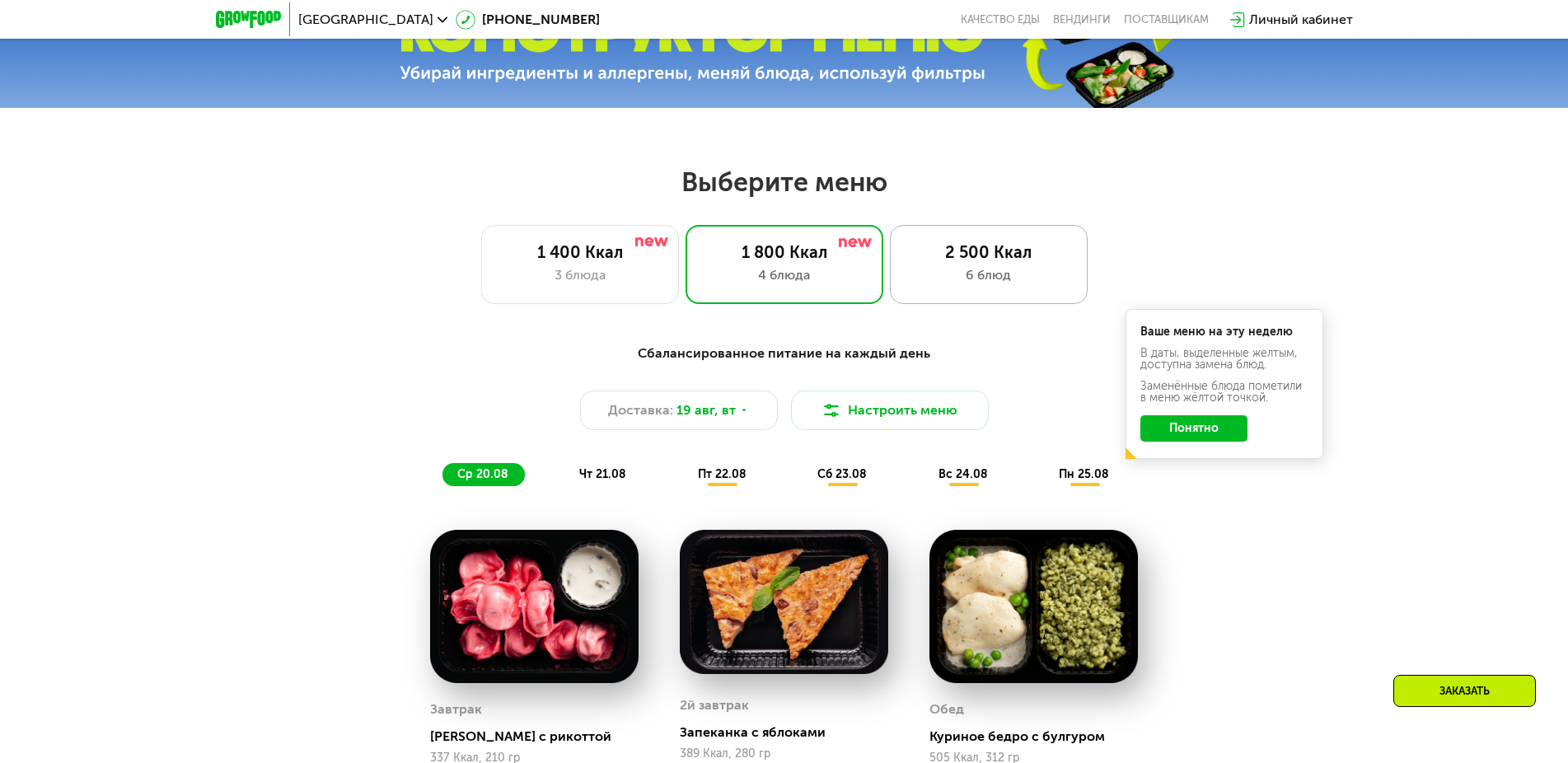
click at [913, 262] on div "2 500 Ккал" at bounding box center [989, 252] width 163 height 19
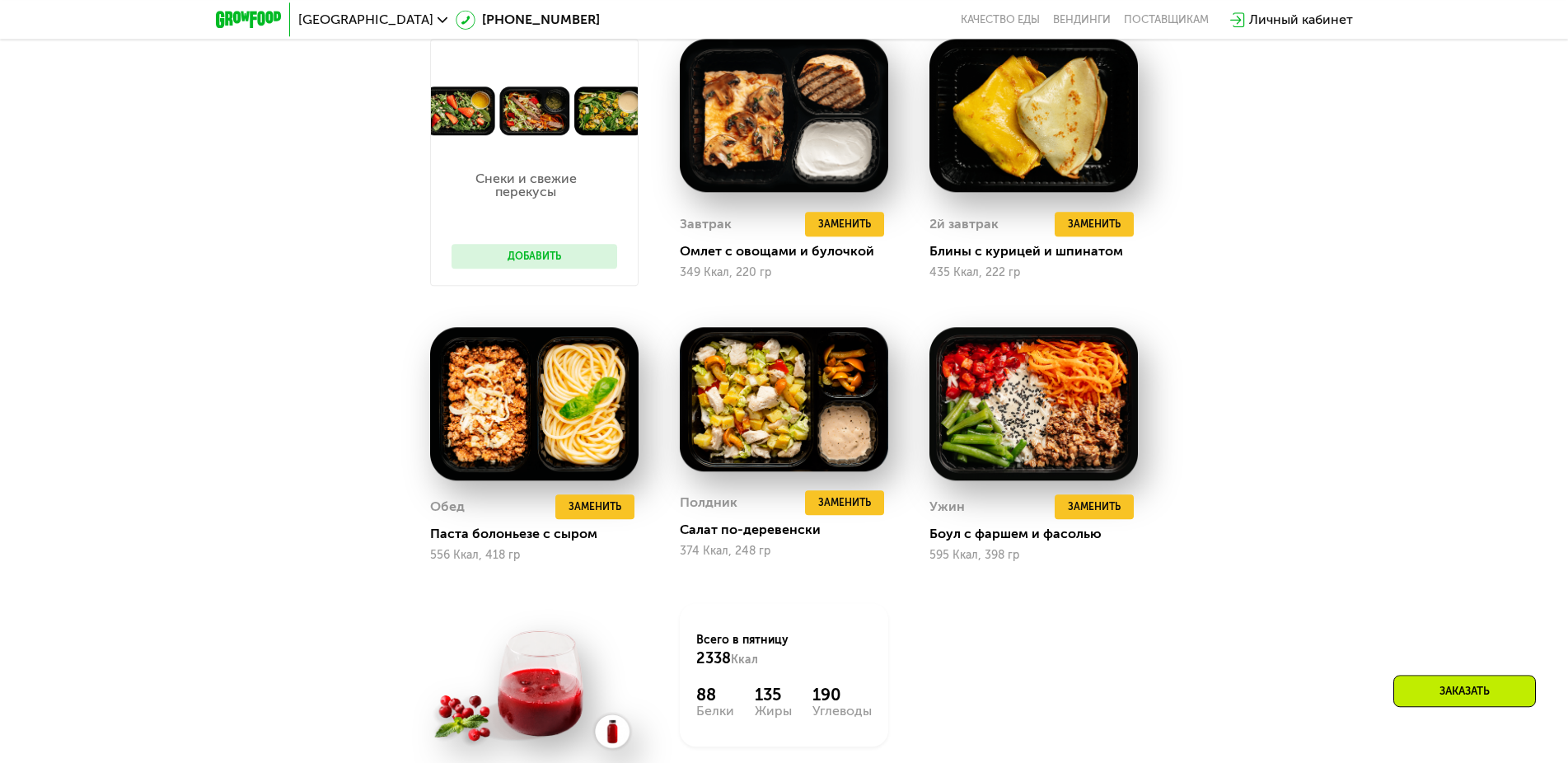
scroll to position [1261, 0]
